Goal: Navigation & Orientation: Go to known website

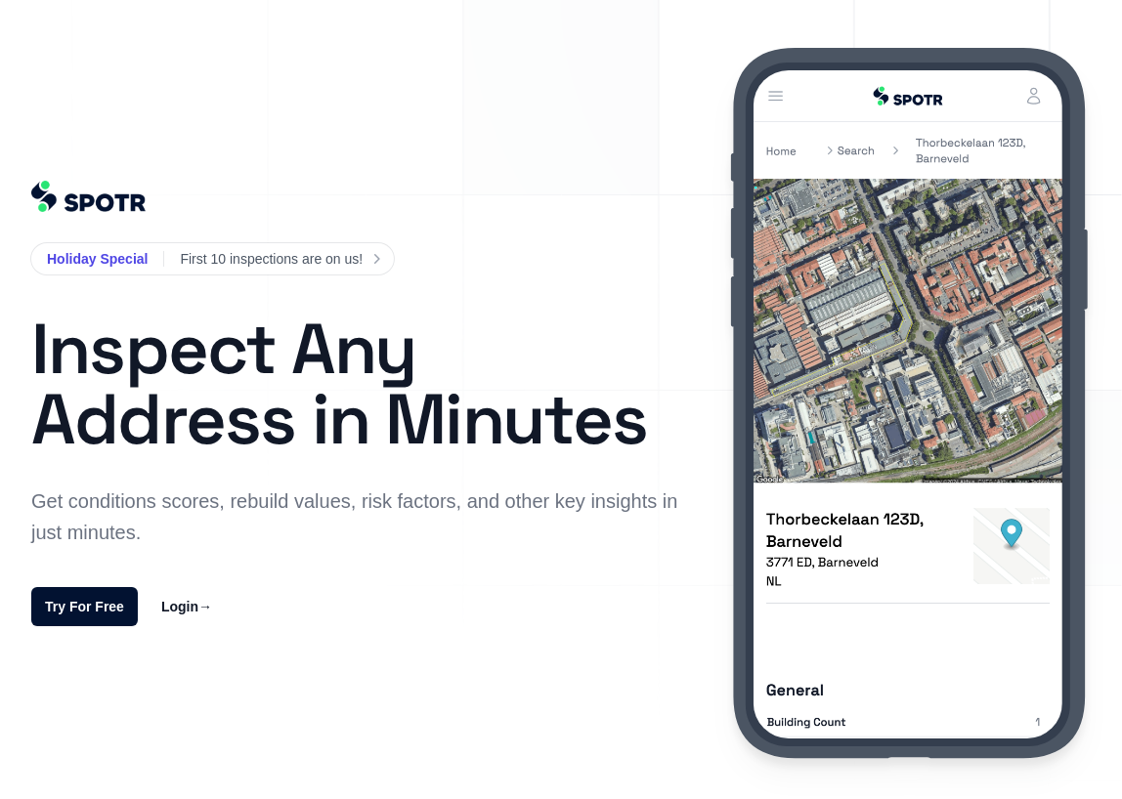
click at [187, 610] on link "Login →" at bounding box center [186, 606] width 51 height 23
click at [112, 251] on span at bounding box center [212, 258] width 363 height 31
click at [363, 268] on span at bounding box center [212, 258] width 363 height 31
click at [113, 194] on img at bounding box center [88, 196] width 114 height 31
click at [126, 198] on img at bounding box center [88, 196] width 114 height 31
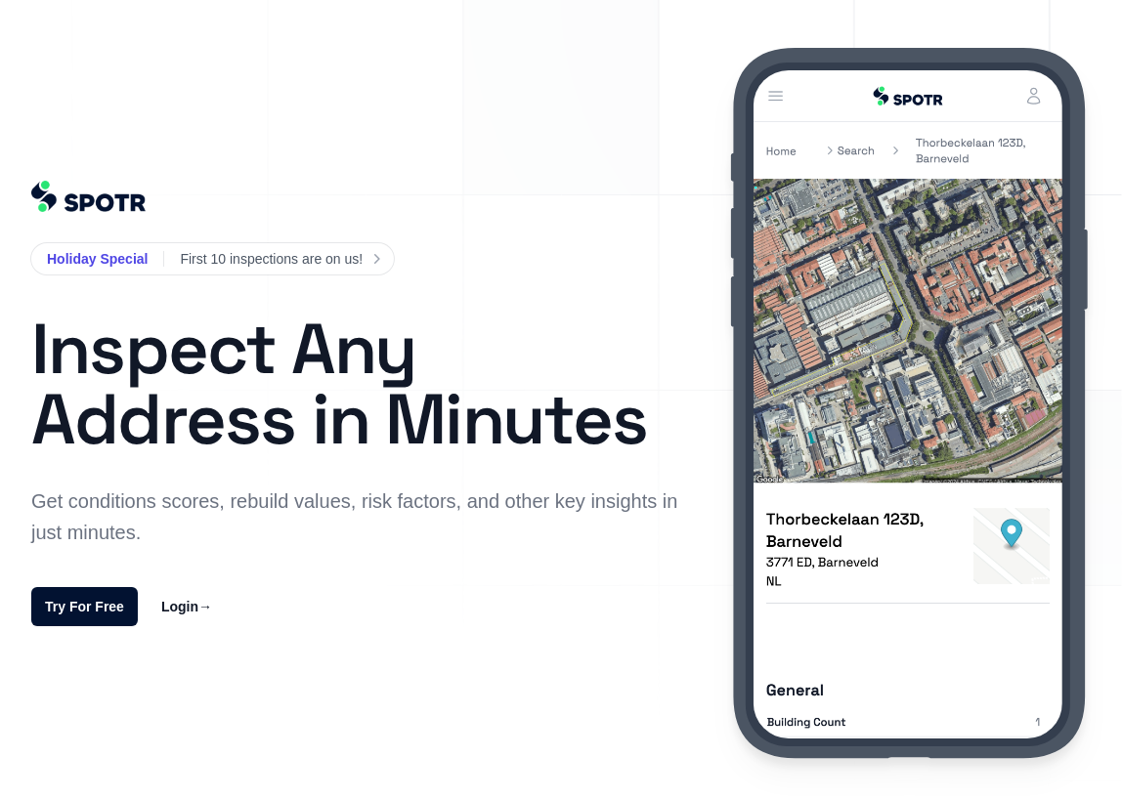
drag, startPoint x: 152, startPoint y: 281, endPoint x: 166, endPoint y: 286, distance: 14.5
click at [109, 197] on img at bounding box center [88, 196] width 114 height 31
